Goal: Information Seeking & Learning: Learn about a topic

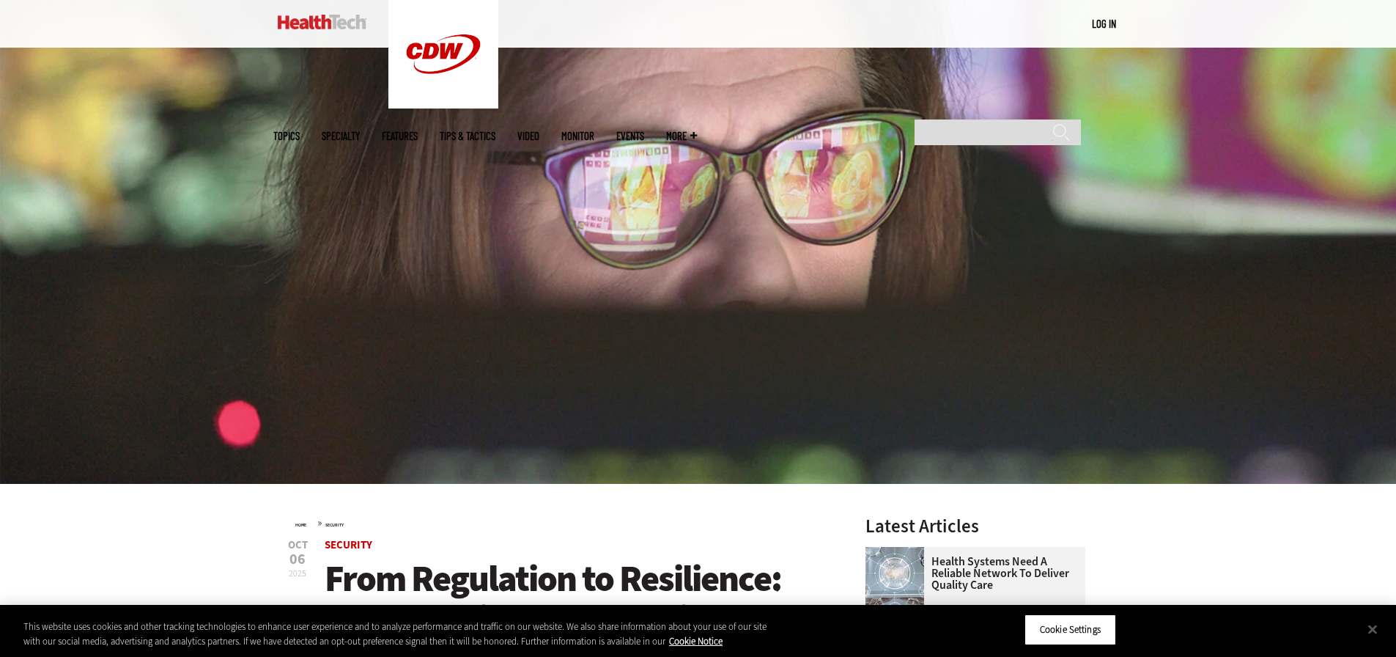
scroll to position [366, 0]
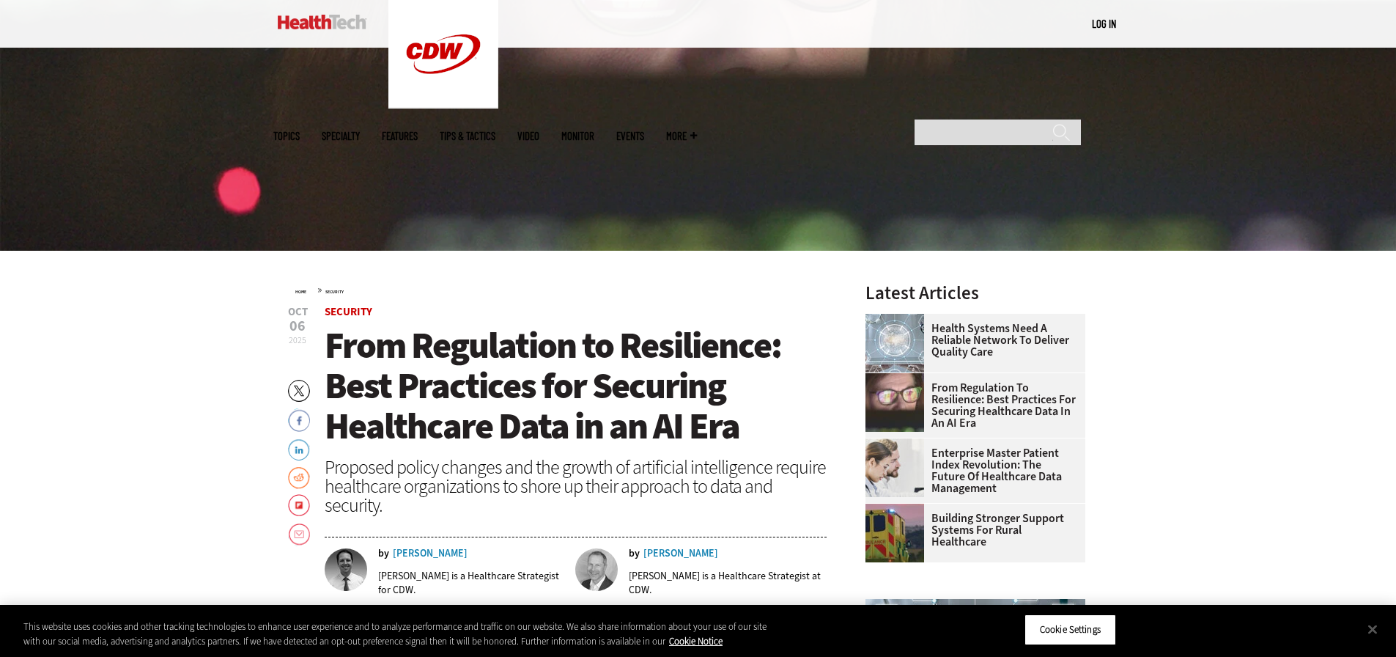
click at [593, 403] on span "From Regulation to Resilience: Best Practices for Securing Healthcare Data in a…" at bounding box center [553, 385] width 457 height 129
click at [520, 312] on span "Security" at bounding box center [576, 311] width 503 height 11
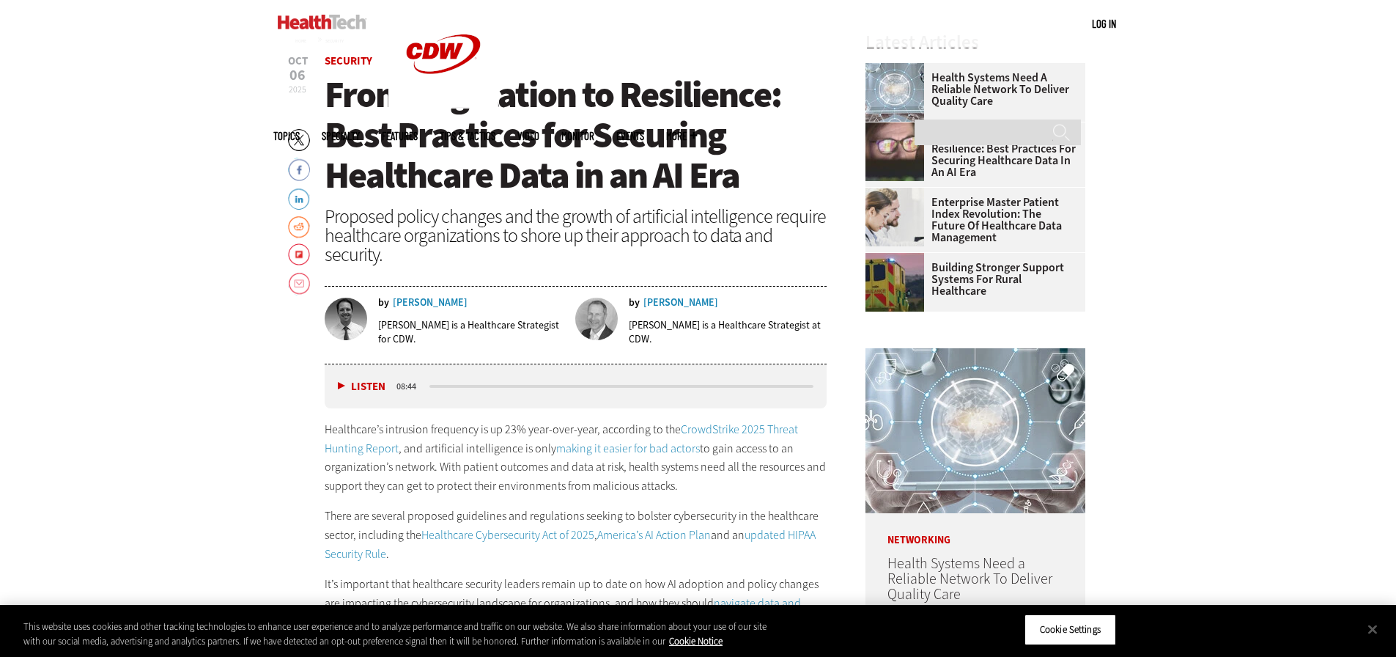
scroll to position [660, 0]
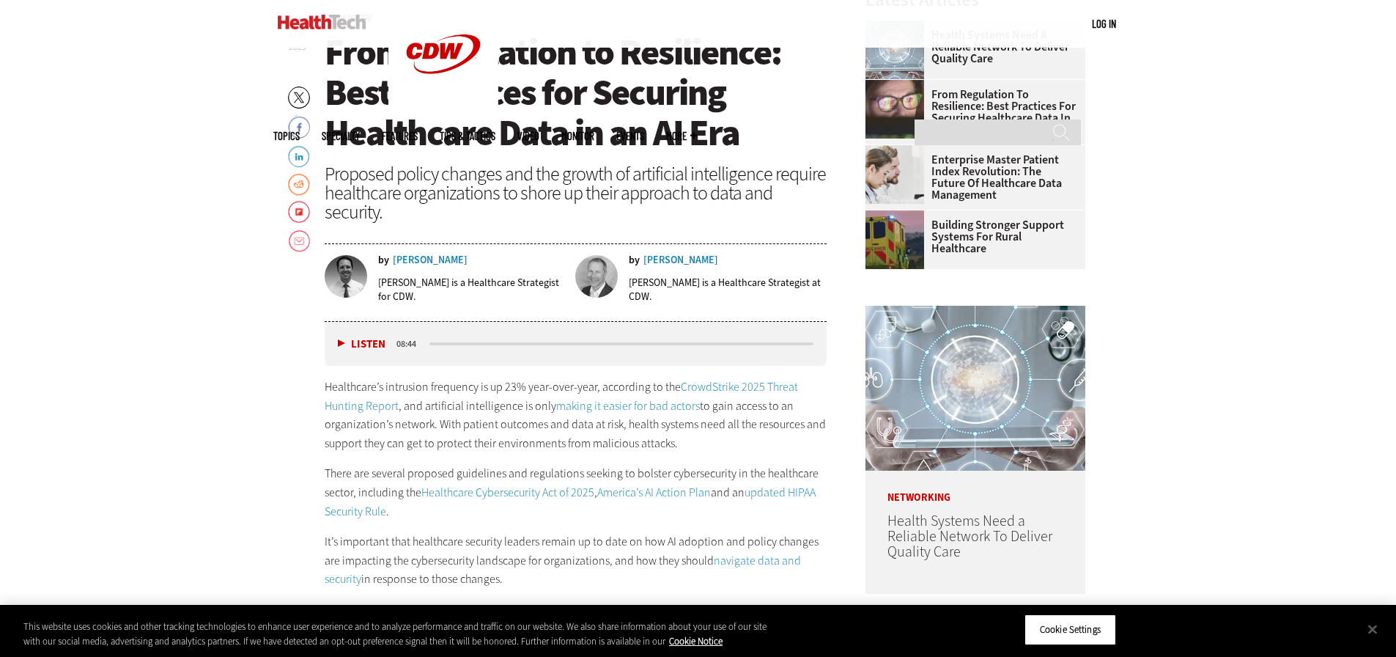
click at [729, 385] on link "CrowdStrike 2025 Threat Hunting Report" at bounding box center [561, 396] width 473 height 34
click at [531, 124] on span "From Regulation to Resilience: Best Practices for Securing Healthcare Data in a…" at bounding box center [553, 92] width 457 height 129
click at [530, 122] on span "From Regulation to Resilience: Best Practices for Securing Healthcare Data in a…" at bounding box center [553, 92] width 457 height 129
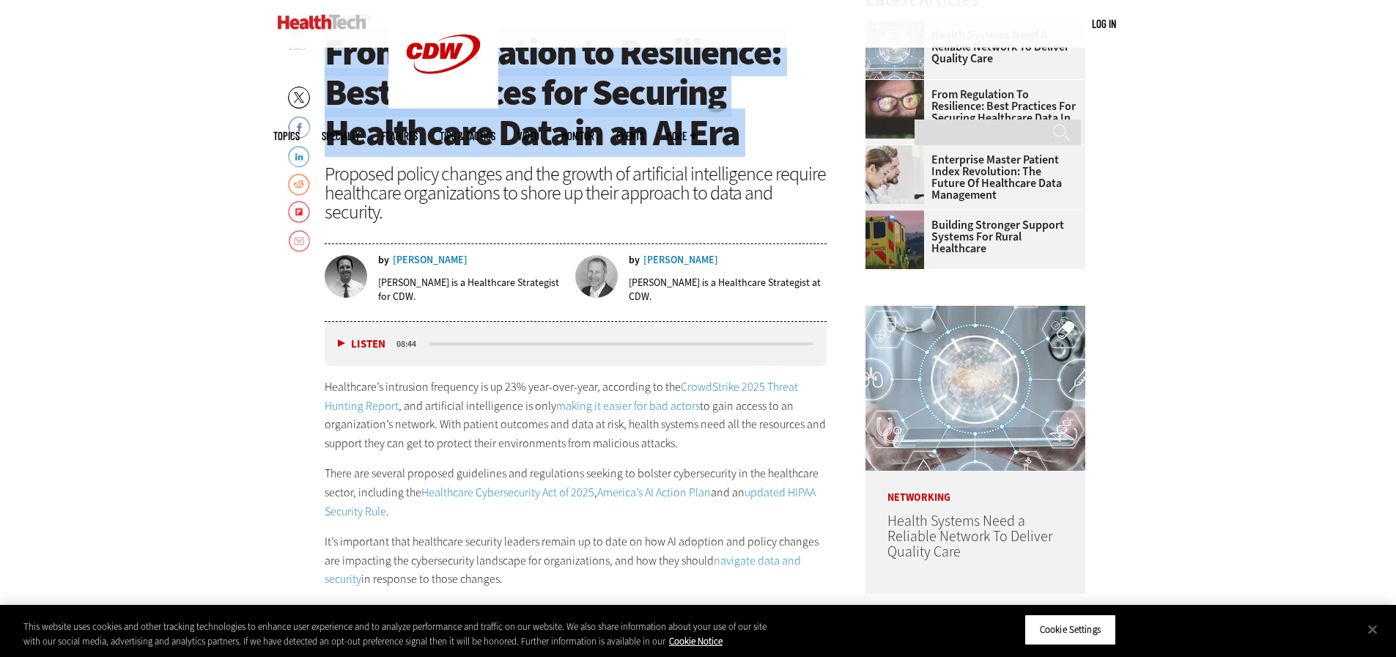
click at [529, 122] on span "From Regulation to Resilience: Best Practices for Securing Healthcare Data in a…" at bounding box center [553, 92] width 457 height 129
copy header "From Regulation to Resilience: Best Practices for Securing Healthcare Data in a…"
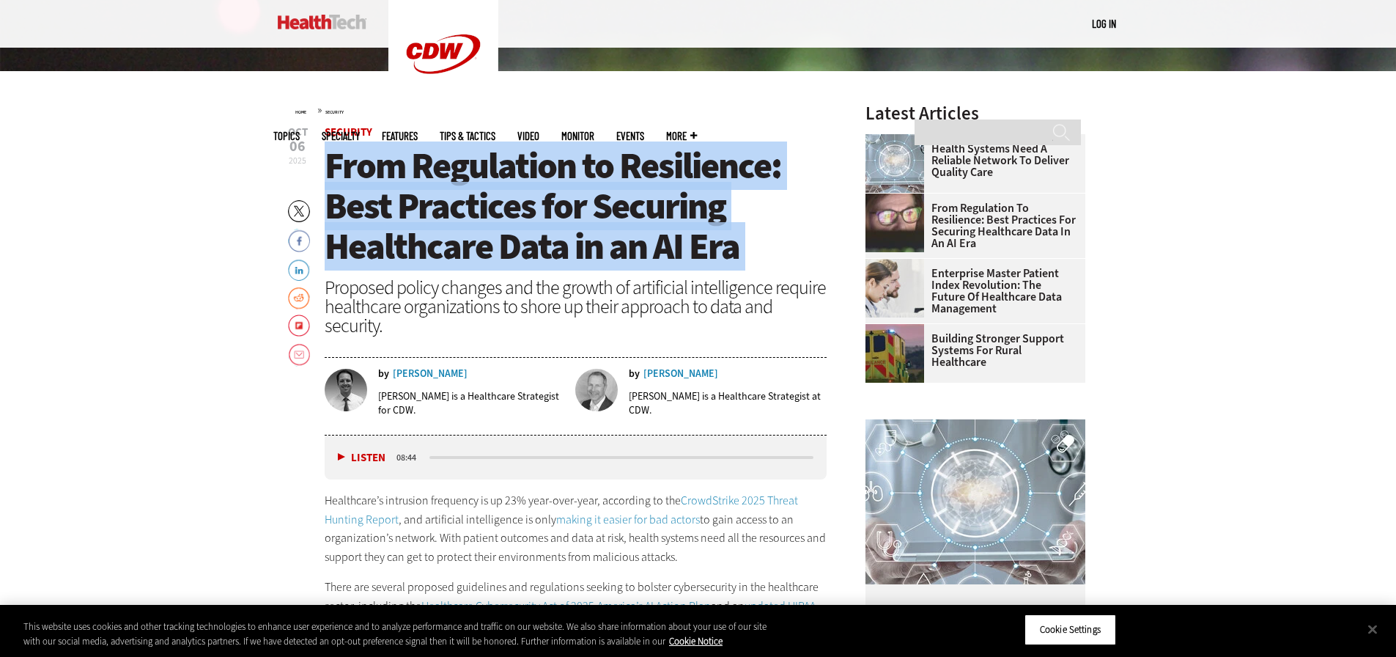
scroll to position [513, 0]
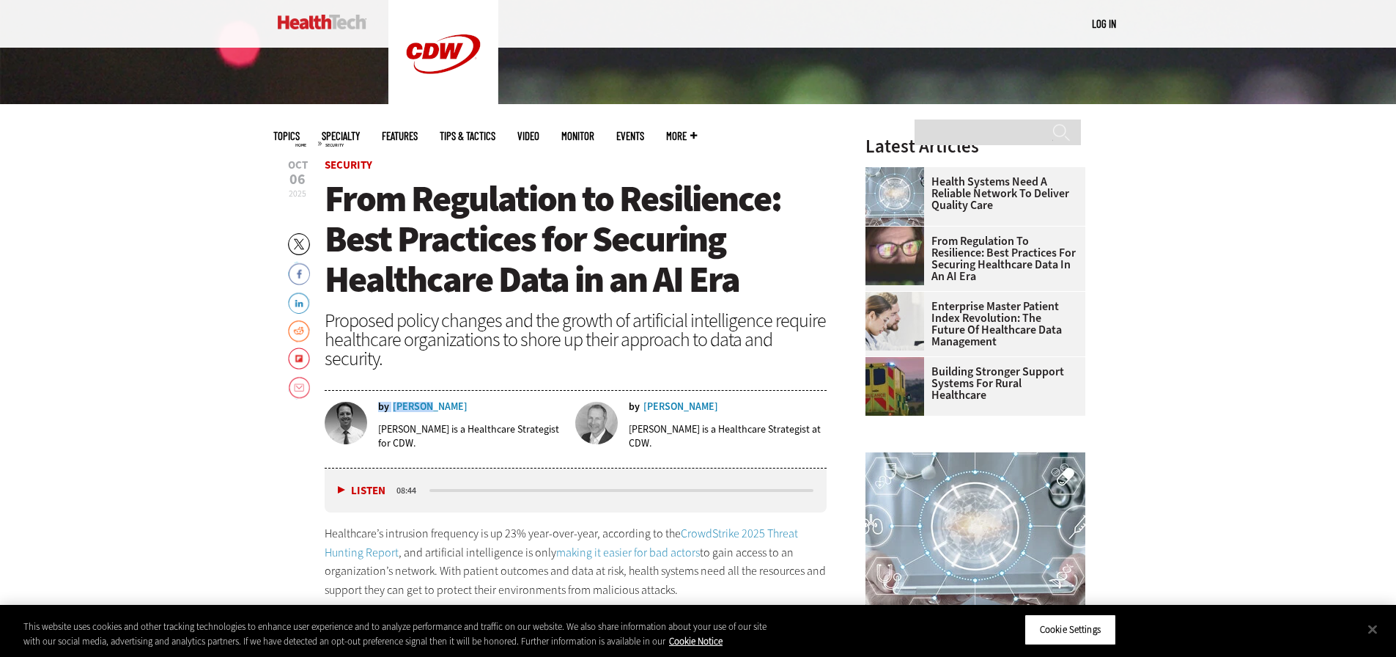
drag, startPoint x: 441, startPoint y: 408, endPoint x: 425, endPoint y: 405, distance: 16.4
click at [425, 405] on div "by [PERSON_NAME]" at bounding box center [472, 407] width 188 height 10
click at [410, 431] on p "[PERSON_NAME] is a Healthcare Strategist for CDW." at bounding box center [472, 436] width 188 height 28
drag, startPoint x: 379, startPoint y: 430, endPoint x: 419, endPoint y: 426, distance: 40.5
click at [419, 426] on p "[PERSON_NAME] is a Healthcare Strategist for CDW." at bounding box center [472, 436] width 188 height 28
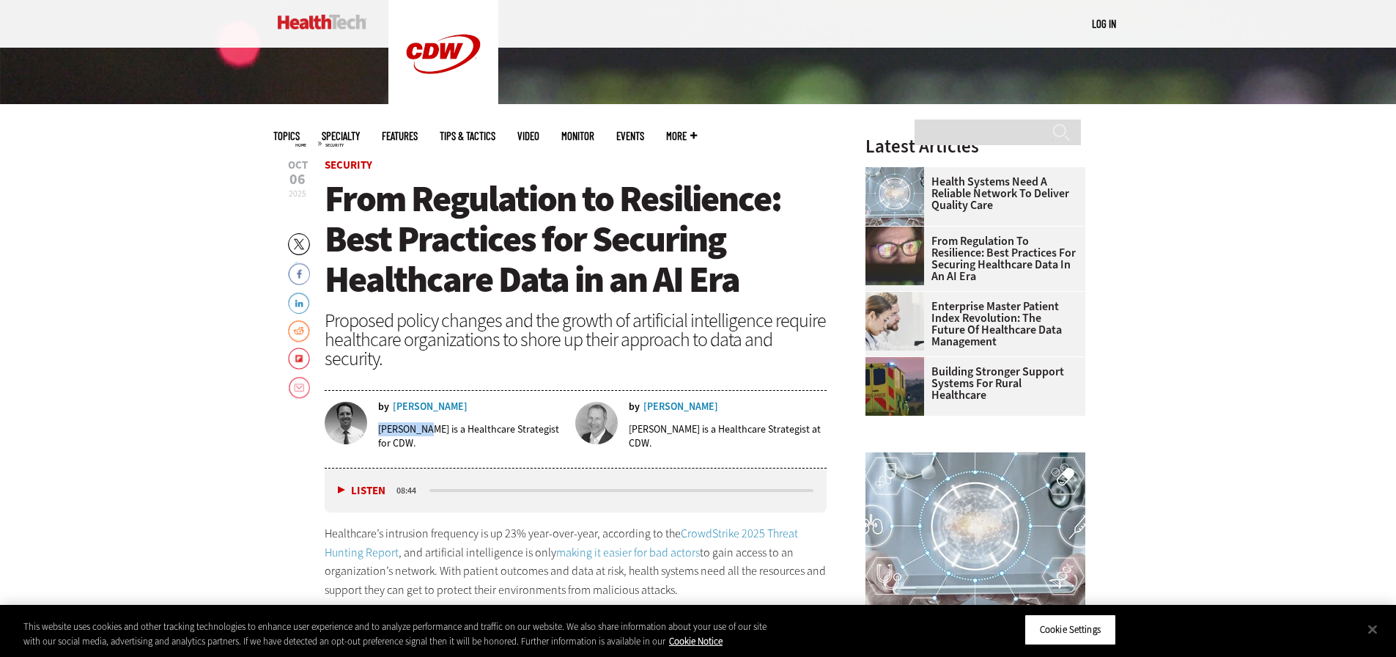
copy p "[PERSON_NAME]"
drag, startPoint x: 631, startPoint y: 432, endPoint x: 684, endPoint y: 428, distance: 52.9
click at [684, 428] on p "[PERSON_NAME] is a Healthcare Strategist at CDW." at bounding box center [728, 436] width 198 height 28
copy p "[PERSON_NAME]"
